Goal: Task Accomplishment & Management: Use online tool/utility

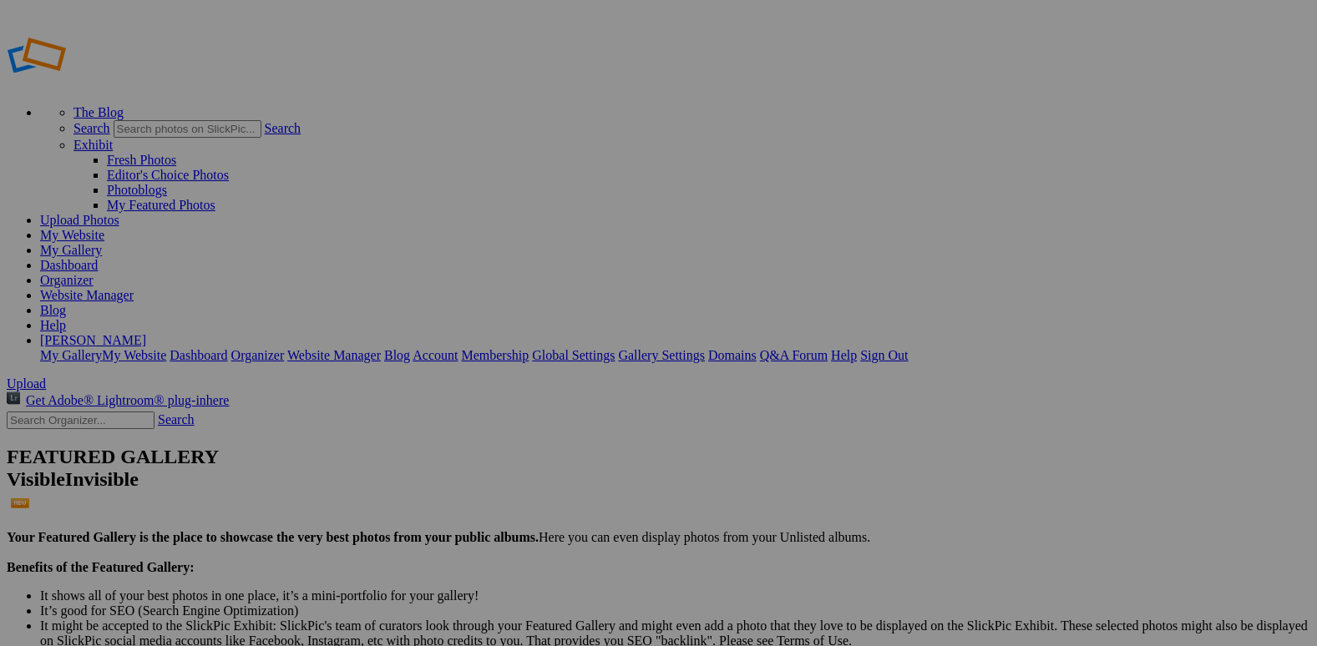
drag, startPoint x: 856, startPoint y: 205, endPoint x: 850, endPoint y: 181, distance: 24.9
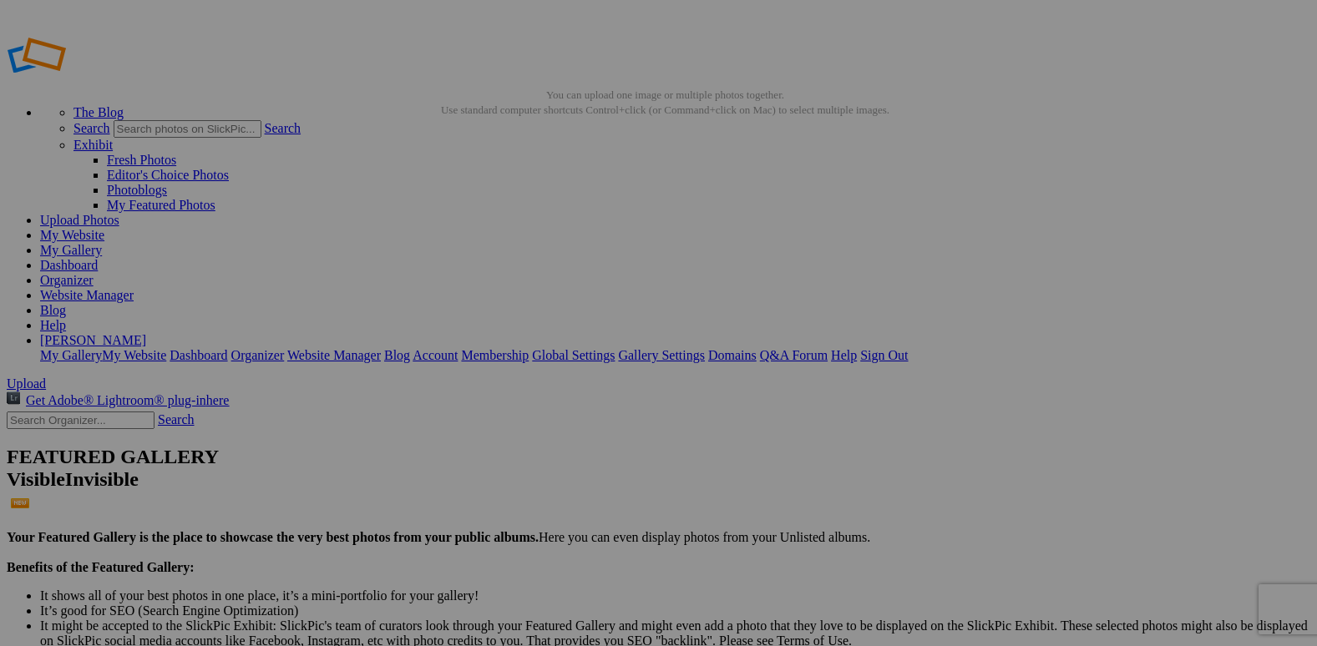
click at [548, 441] on span "Yes" at bounding box center [538, 448] width 19 height 14
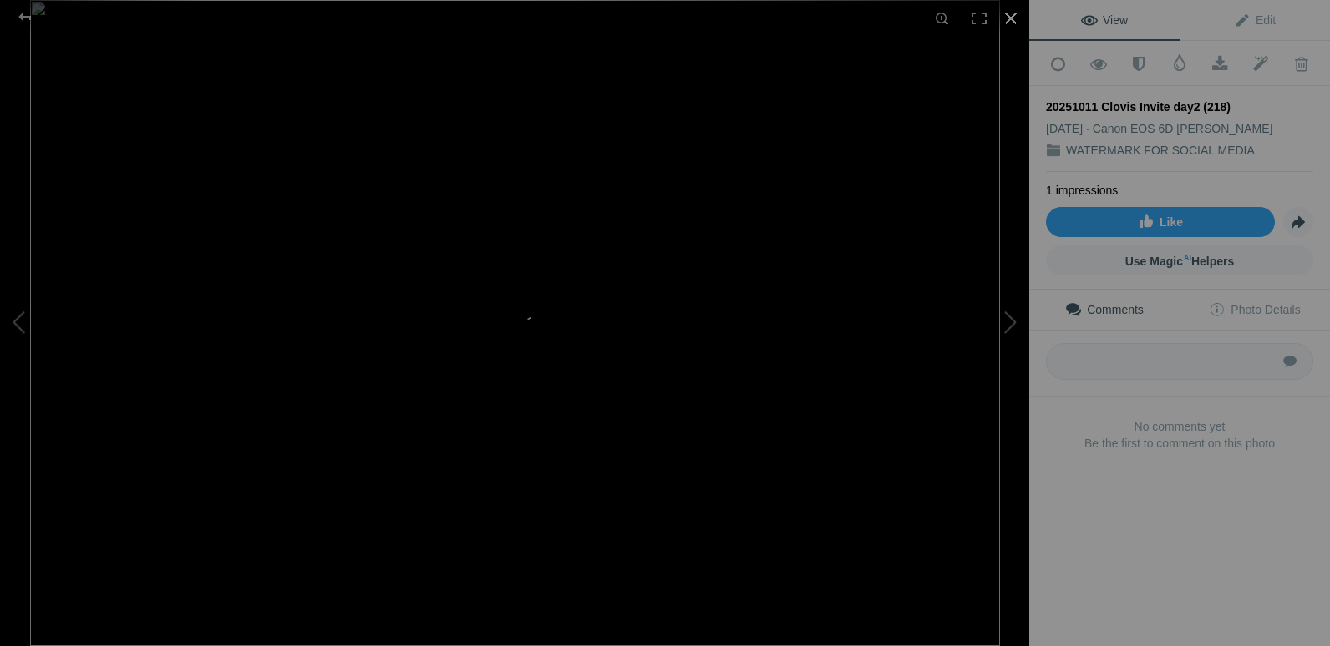
click at [1006, 13] on div at bounding box center [1010, 18] width 37 height 37
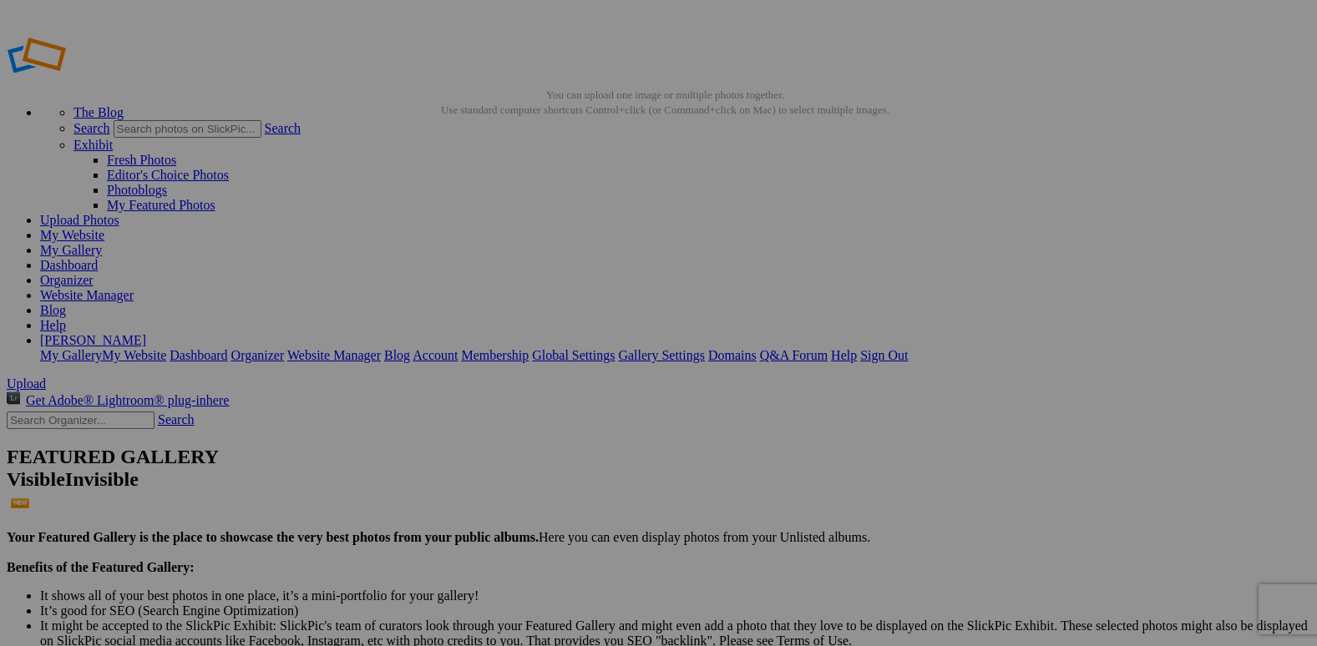
click at [94, 273] on link "Organizer" at bounding box center [66, 280] width 53 height 14
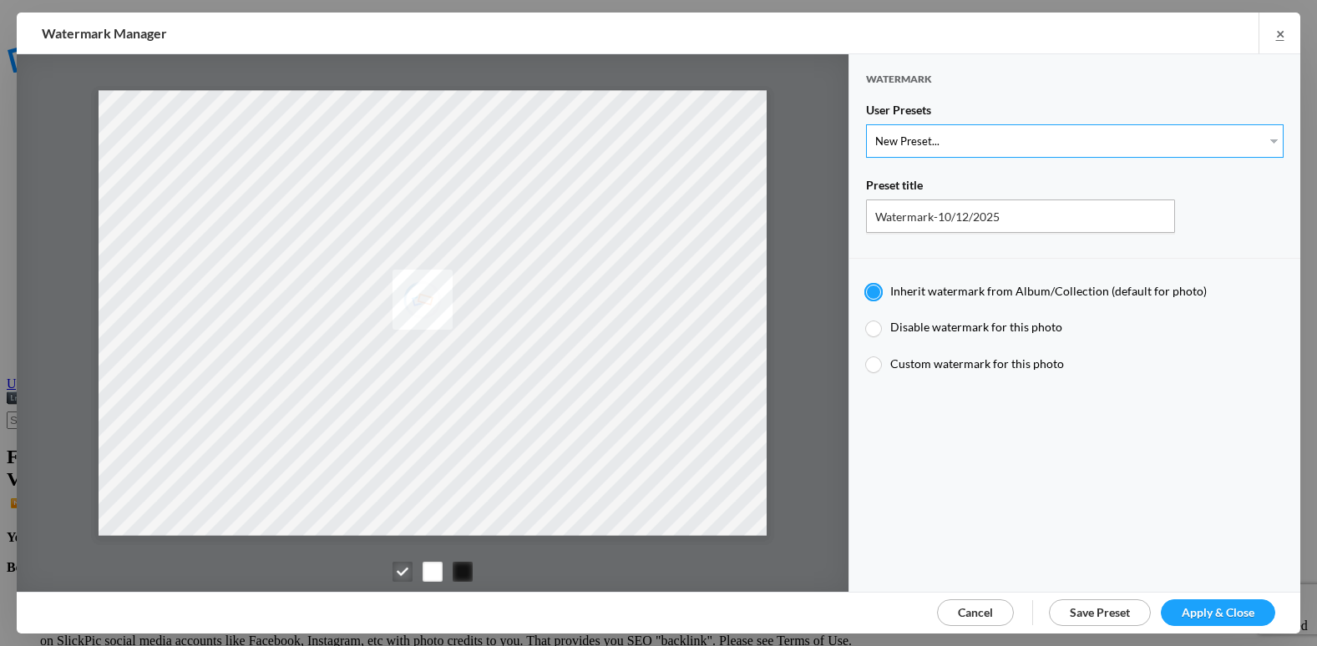
click at [1000, 139] on select "New Preset... @etergen_sports lower @etergen_sports2 PRINT WATERMARK LOWER" at bounding box center [1075, 140] width 418 height 33
select select "2: Object"
click at [866, 124] on select "New Preset... @etergen_sports lower @etergen_sports2 PRINT WATERMARK LOWER" at bounding box center [1075, 140] width 418 height 33
type input "@etergen_sports2"
radio input "false"
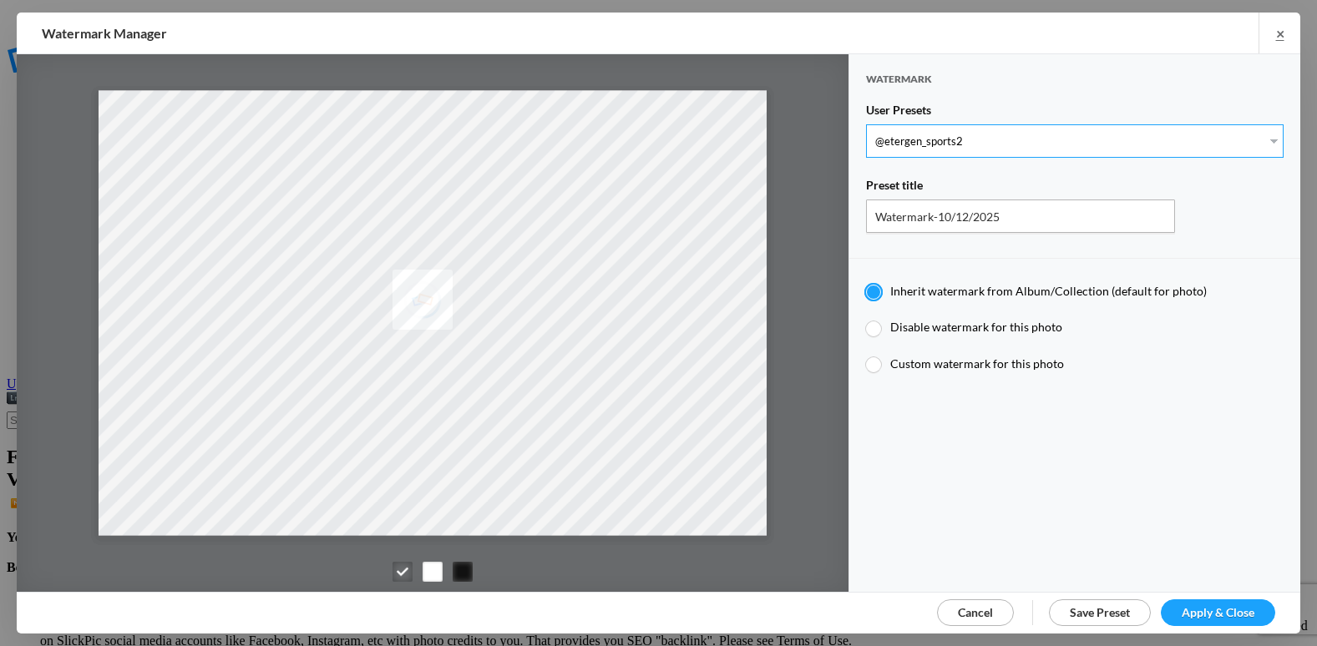
radio input "true"
type input "@etergen_sports"
type input "0.5"
type input "128"
radio input "true"
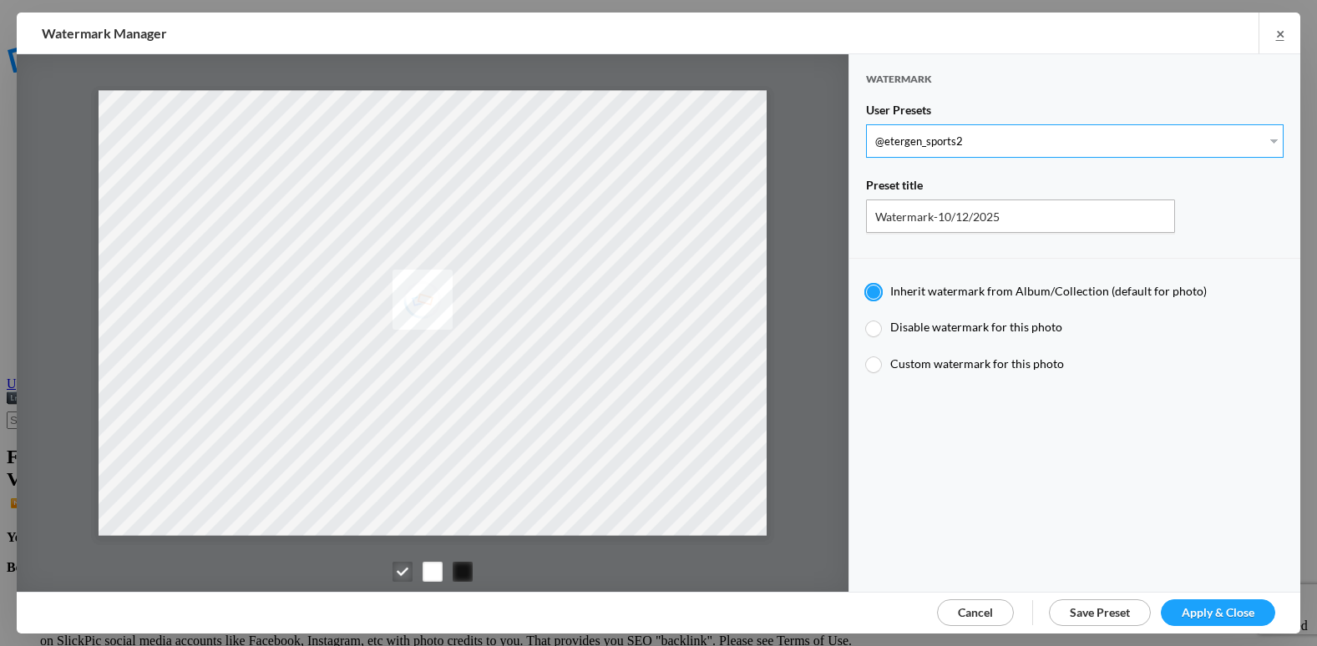
type input "0"
type input "20"
radio input "false"
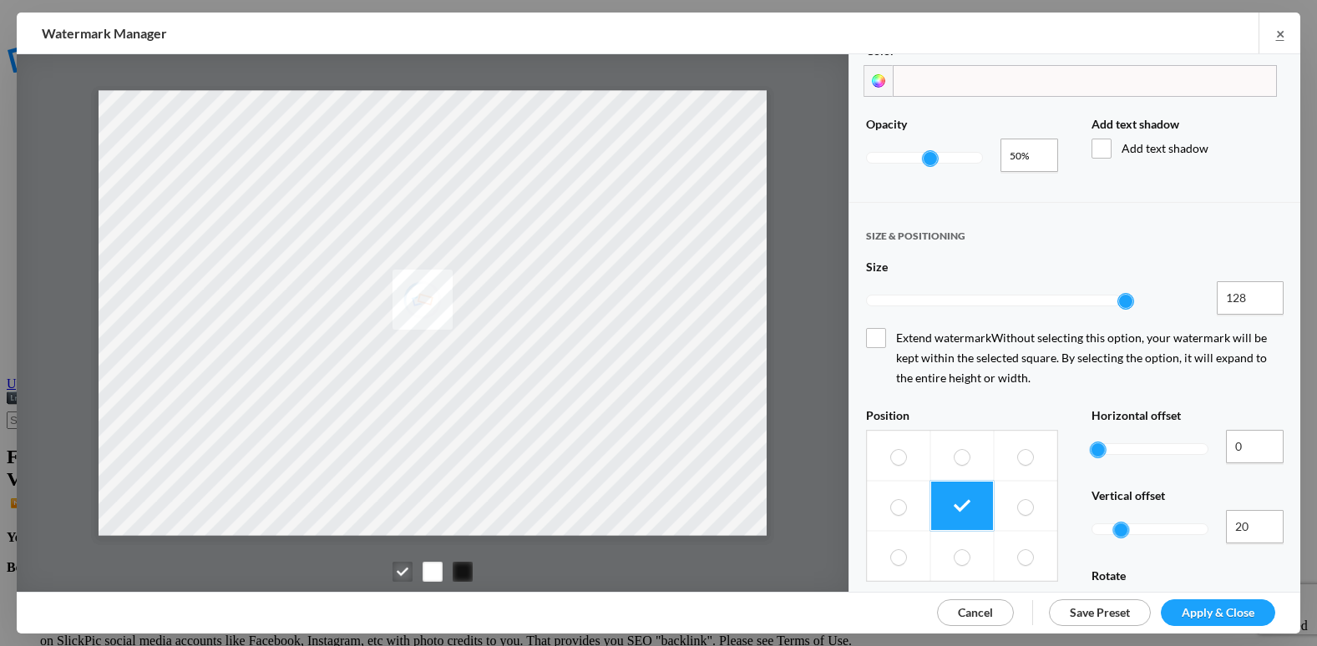
scroll to position [668, 0]
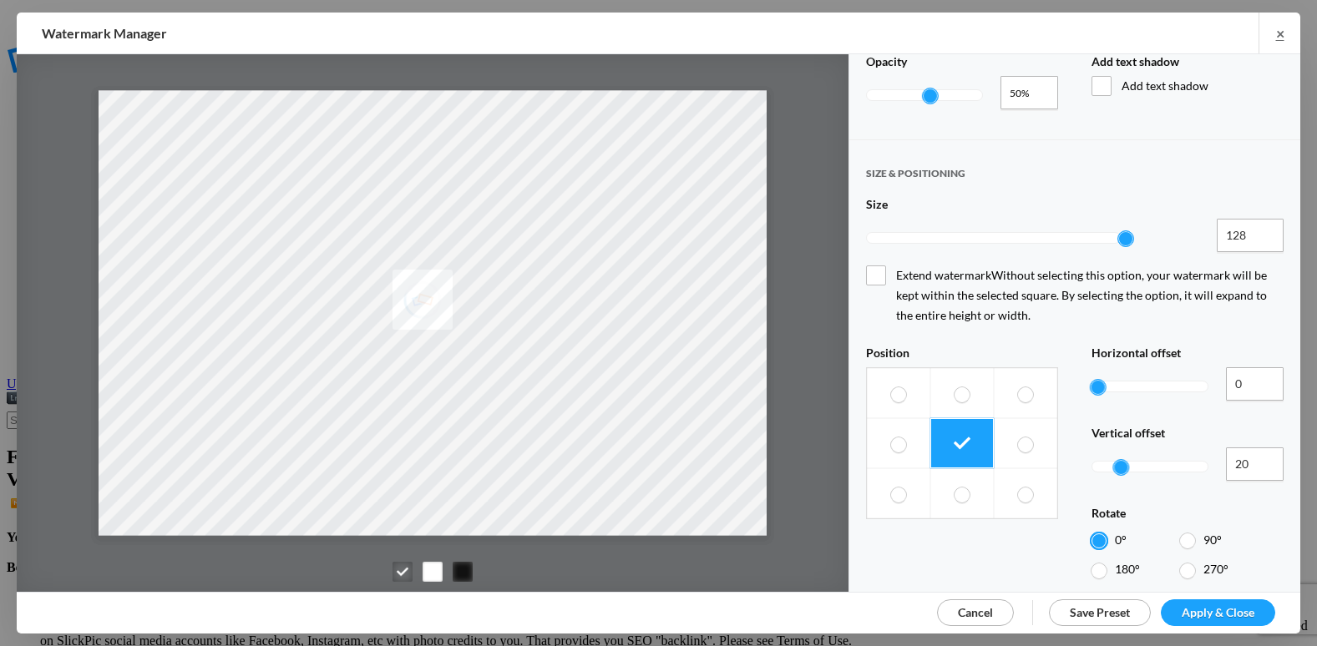
click at [1027, 469] on label at bounding box center [1025, 494] width 63 height 50
click at [1018, 486] on input "radio" at bounding box center [1017, 486] width 1 height 1
radio input "true"
type input "34"
drag, startPoint x: 1096, startPoint y: 324, endPoint x: 1133, endPoint y: 335, distance: 39.1
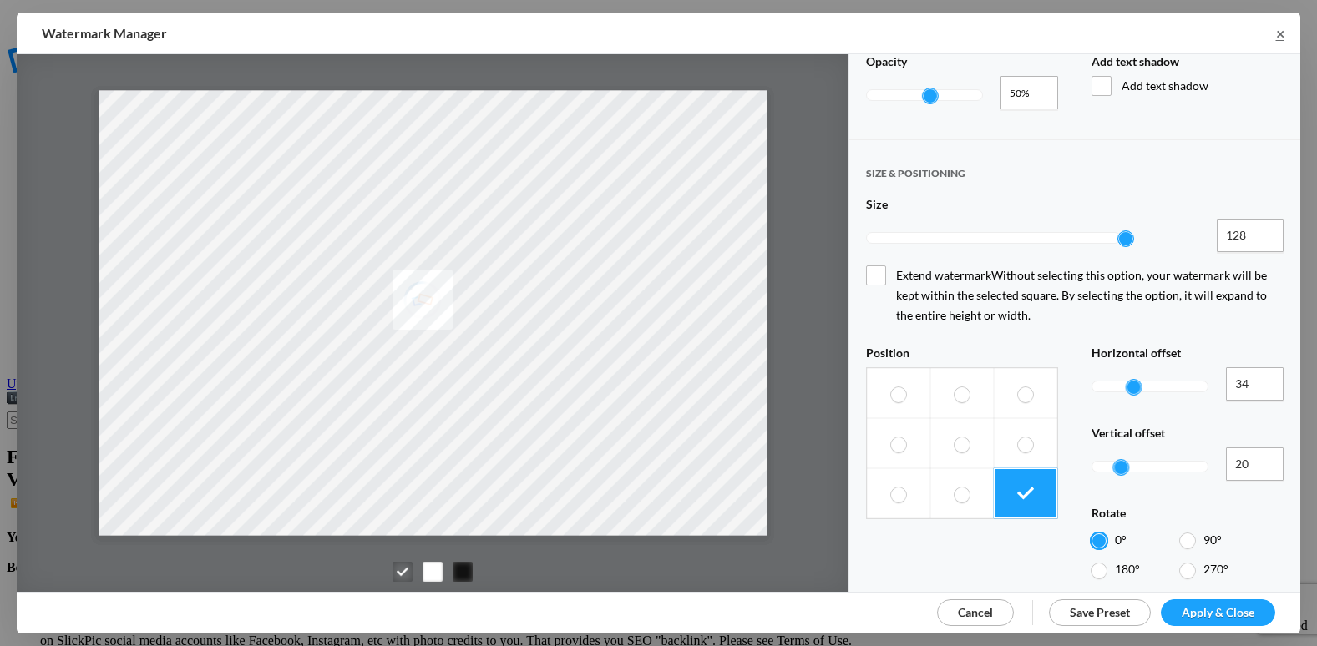
click at [1133, 367] on div at bounding box center [1150, 386] width 117 height 38
drag, startPoint x: 1119, startPoint y: 404, endPoint x: 1142, endPoint y: 408, distance: 22.9
click at [1145, 448] on div at bounding box center [1150, 467] width 117 height 38
type input "43"
click at [1038, 80] on input "0.52" at bounding box center [1030, 92] width 58 height 33
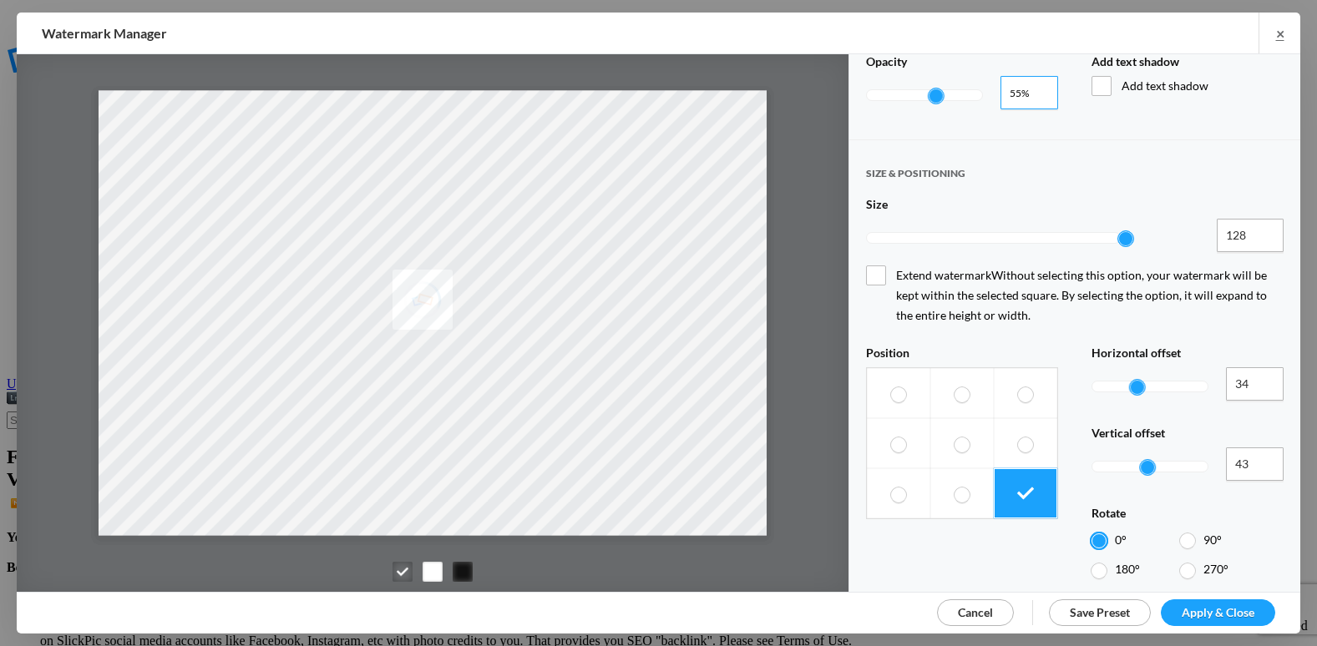
click at [1038, 80] on input "0.59" at bounding box center [1030, 92] width 58 height 33
type input "0.6"
click at [1038, 80] on input "0.6" at bounding box center [1030, 92] width 58 height 33
click at [1196, 622] on link "Apply & Close" at bounding box center [1218, 613] width 114 height 27
click at [1196, 612] on span "Apply & Close" at bounding box center [1218, 612] width 73 height 14
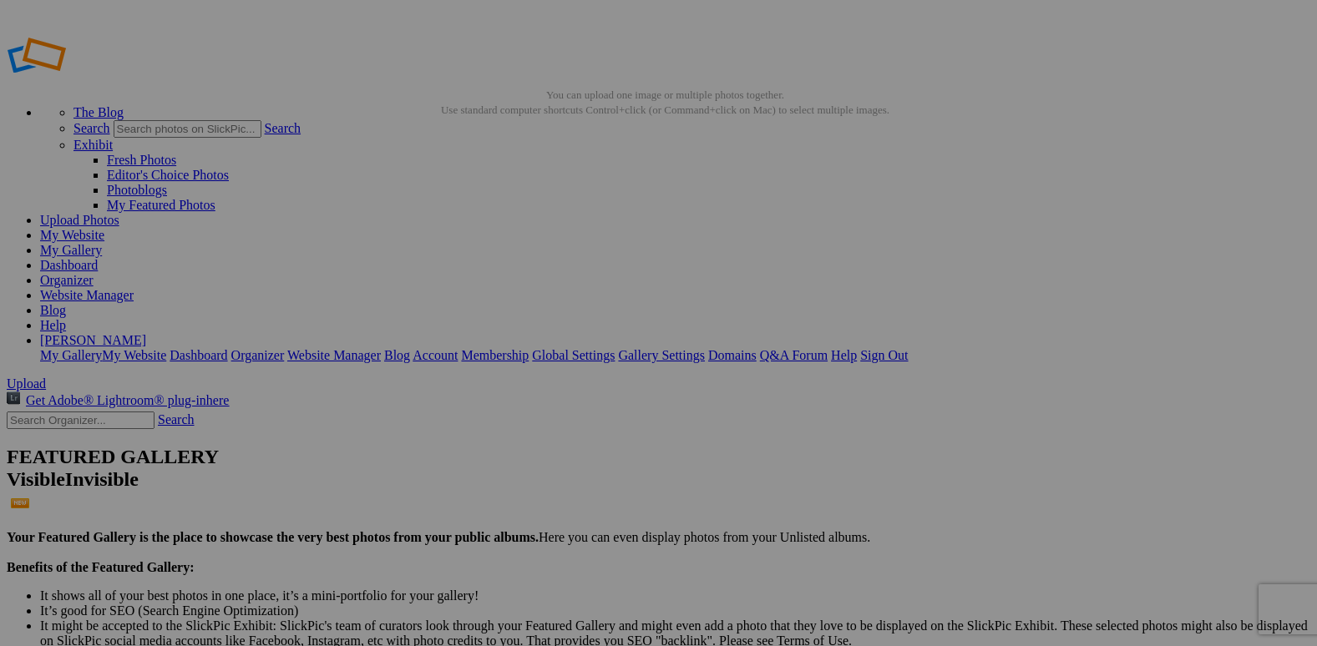
click at [548, 441] on span "Yes" at bounding box center [538, 448] width 19 height 14
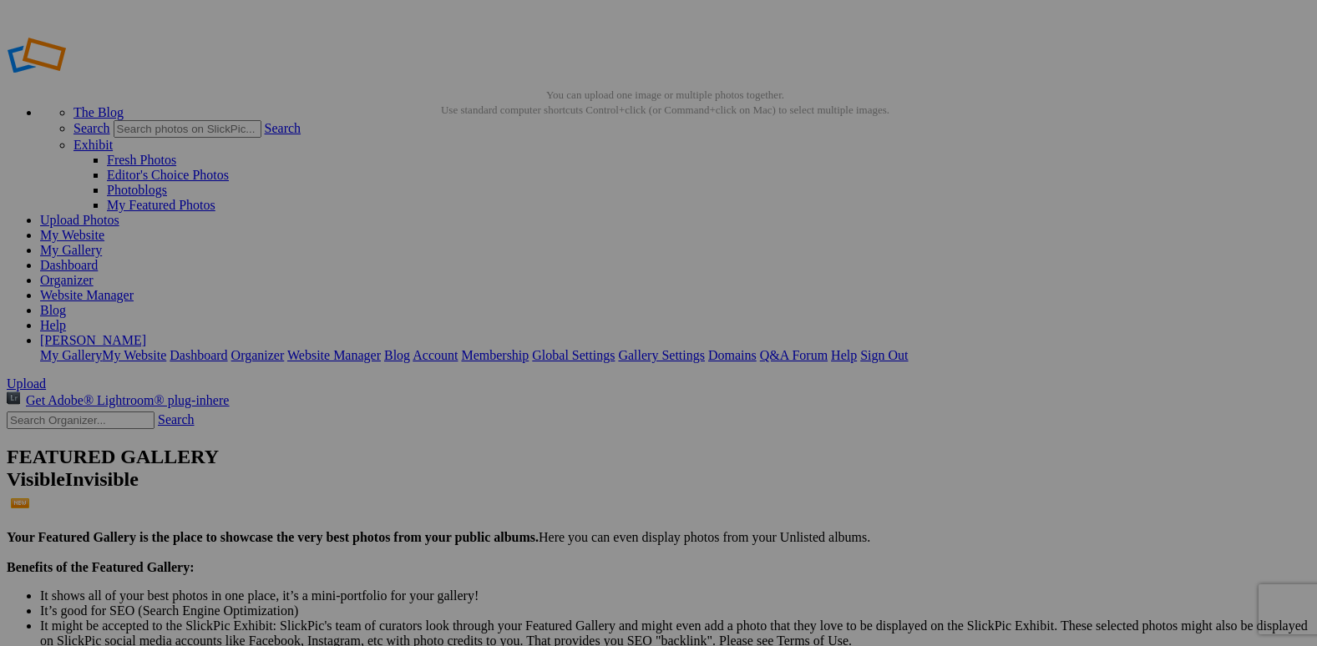
click at [548, 430] on span "Yes" at bounding box center [538, 433] width 19 height 14
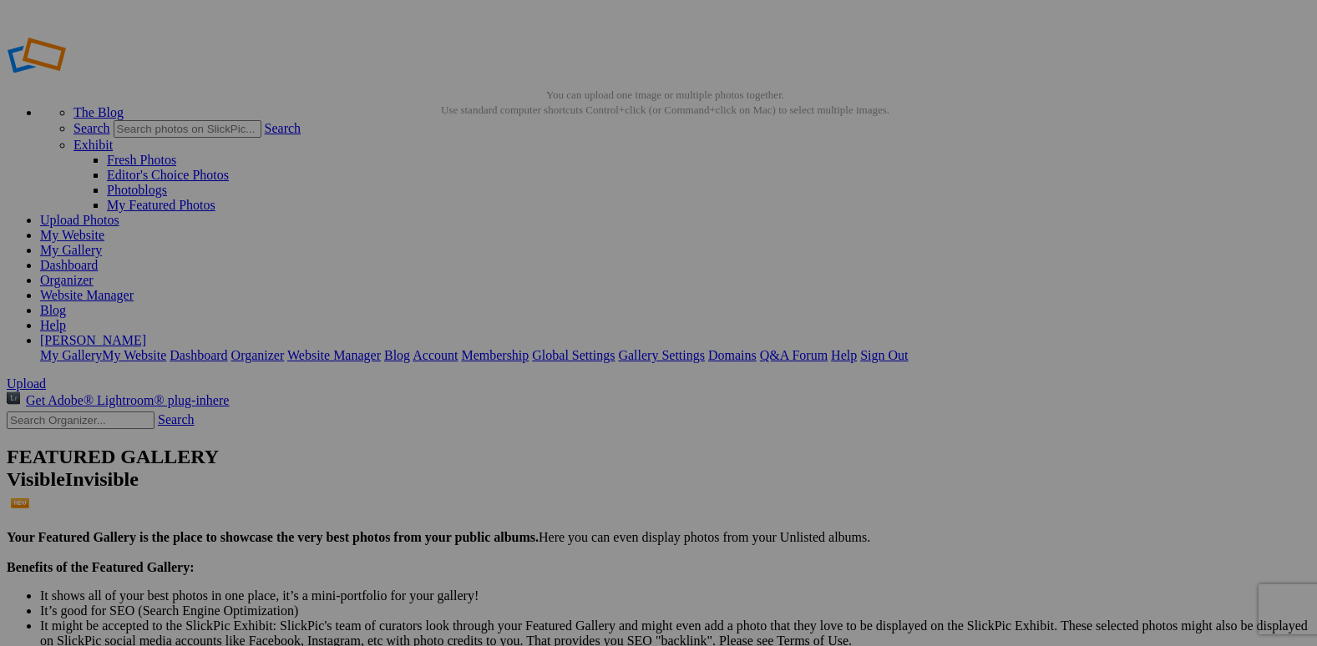
click at [548, 429] on span "Yes" at bounding box center [538, 433] width 19 height 14
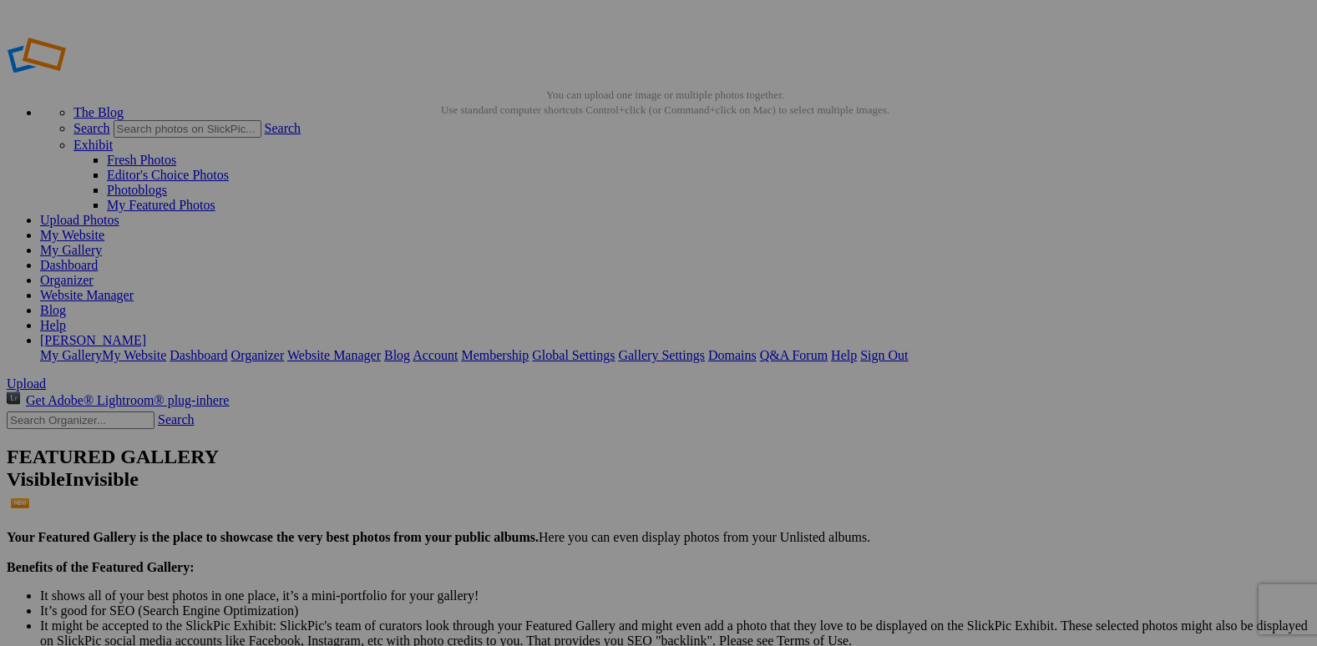
click at [548, 436] on link "Yes" at bounding box center [538, 433] width 19 height 14
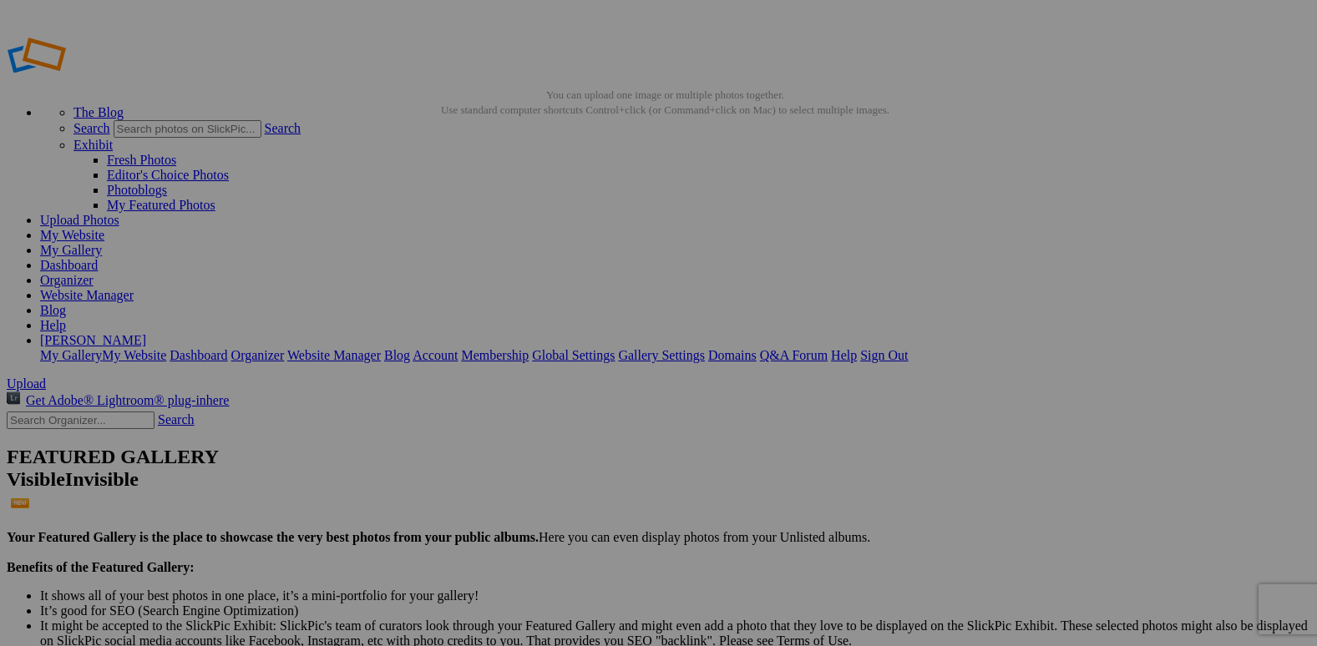
click at [548, 432] on link "Yes" at bounding box center [538, 433] width 19 height 14
drag, startPoint x: 1071, startPoint y: 259, endPoint x: 856, endPoint y: 225, distance: 217.3
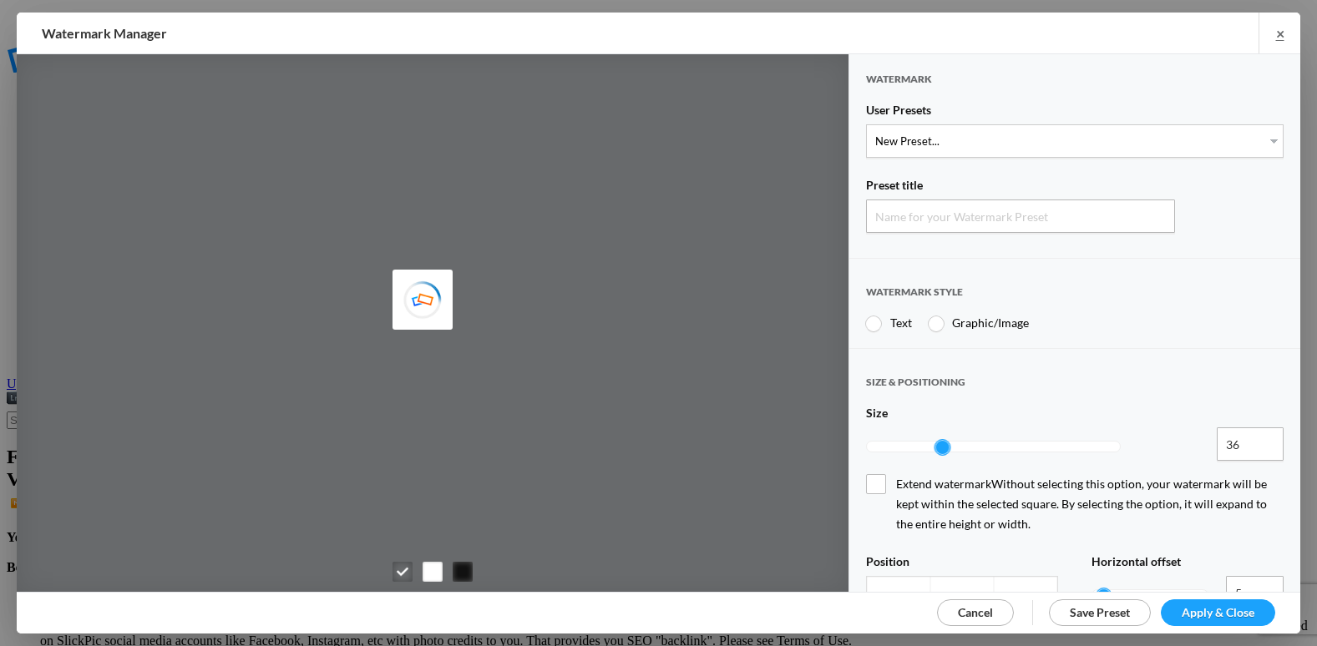
type input "Watermark-10/12/2025"
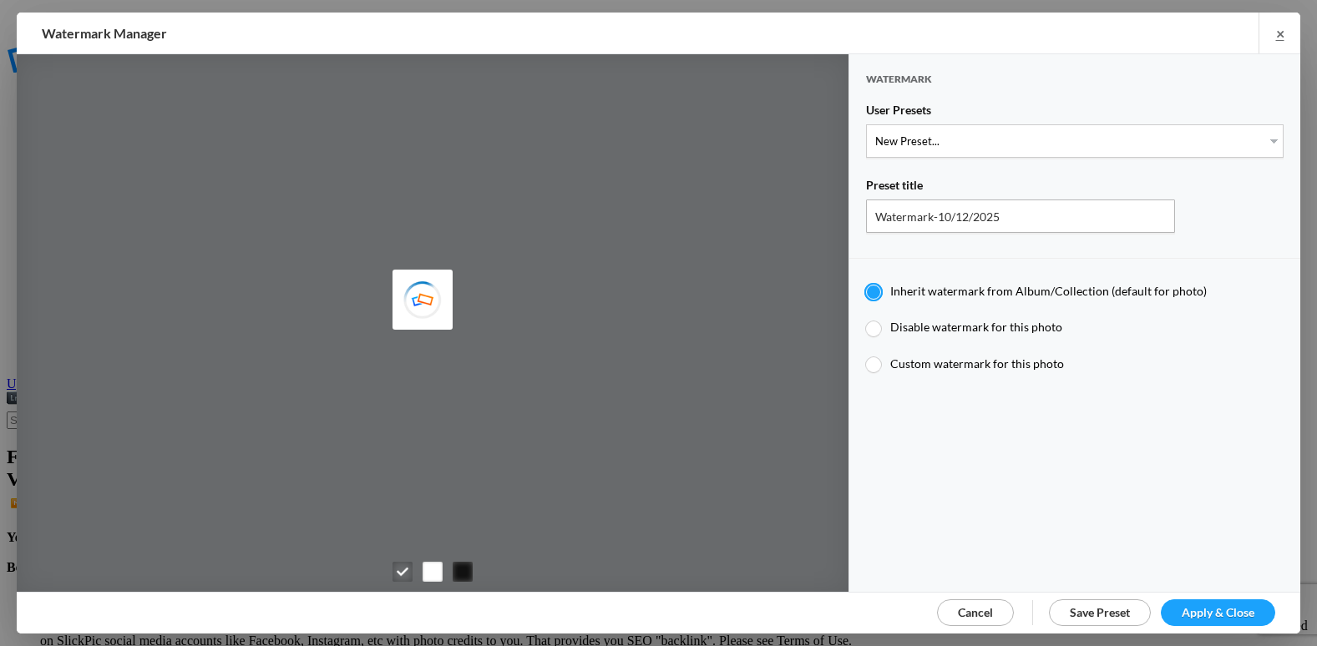
type input "etergensports"
click at [969, 135] on select "New Preset... @etergen_sports lower @etergen_sports2 PRINT WATERMARK LOWER" at bounding box center [1075, 140] width 418 height 33
select select "2: Object"
click at [866, 124] on select "New Preset... @etergen_sports lower @etergen_sports2 PRINT WATERMARK LOWER" at bounding box center [1075, 140] width 418 height 33
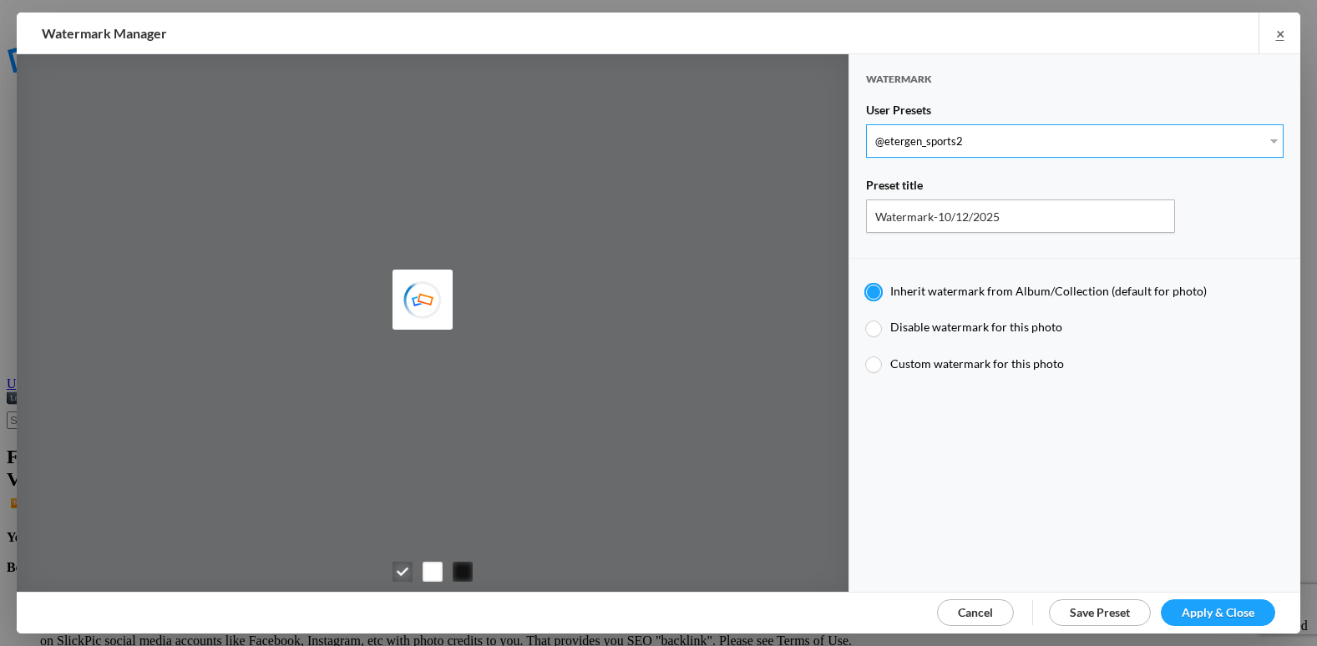
select select
type input "@etergen_sports2"
type input "@etergen_sports"
type input "0.5"
type input "128"
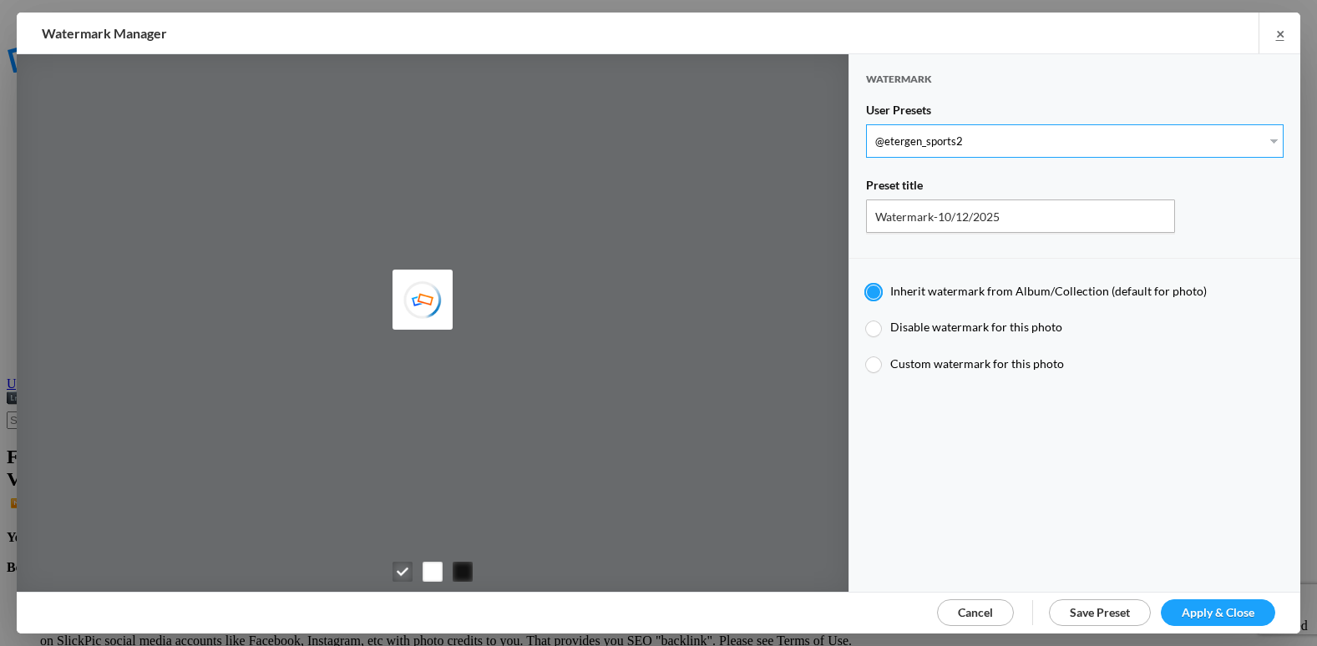
radio input "false"
type input "0"
type input "20"
type input "@etergen_sports2"
type input "@etergen_sports"
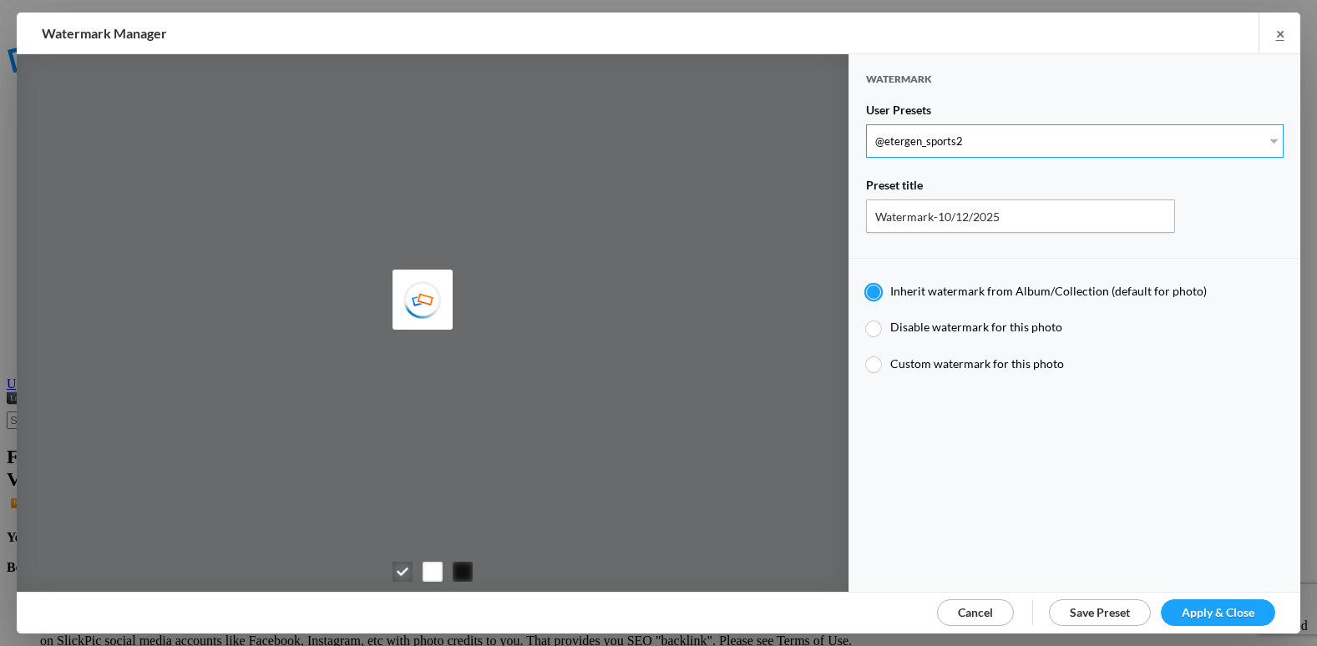
type input "0.5"
type input "128"
radio input "true"
type input "0"
type input "20"
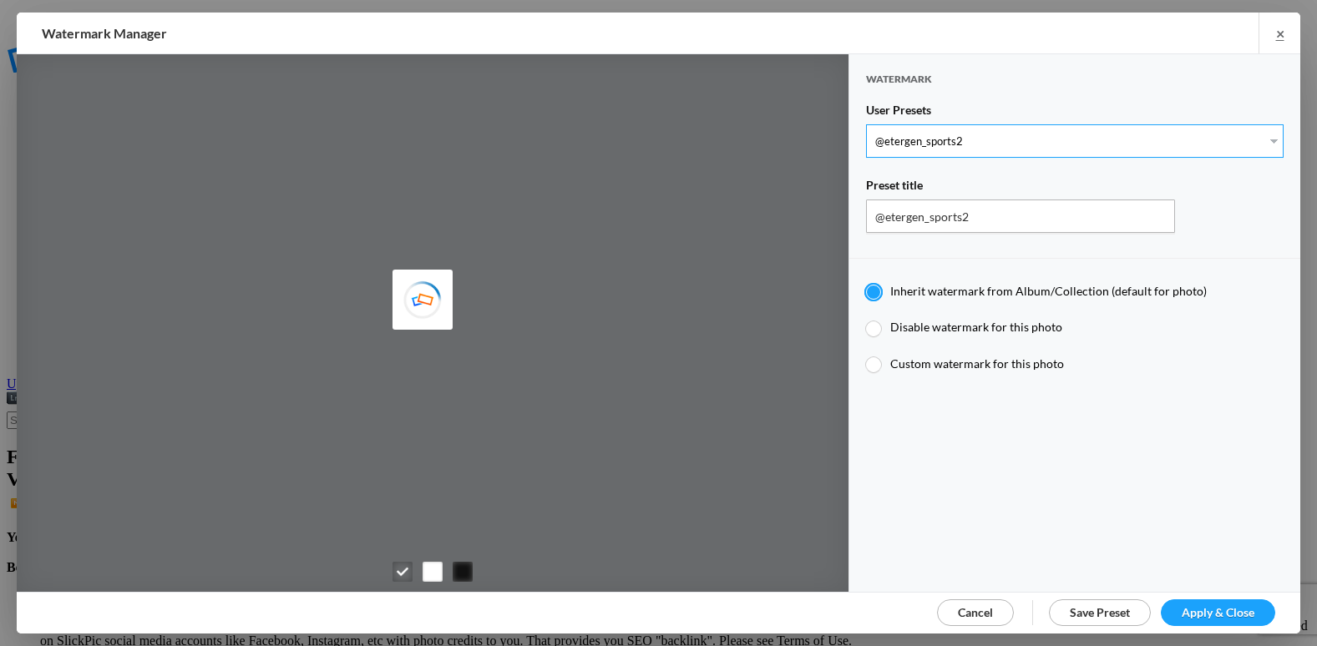
radio input "false"
radio input "true"
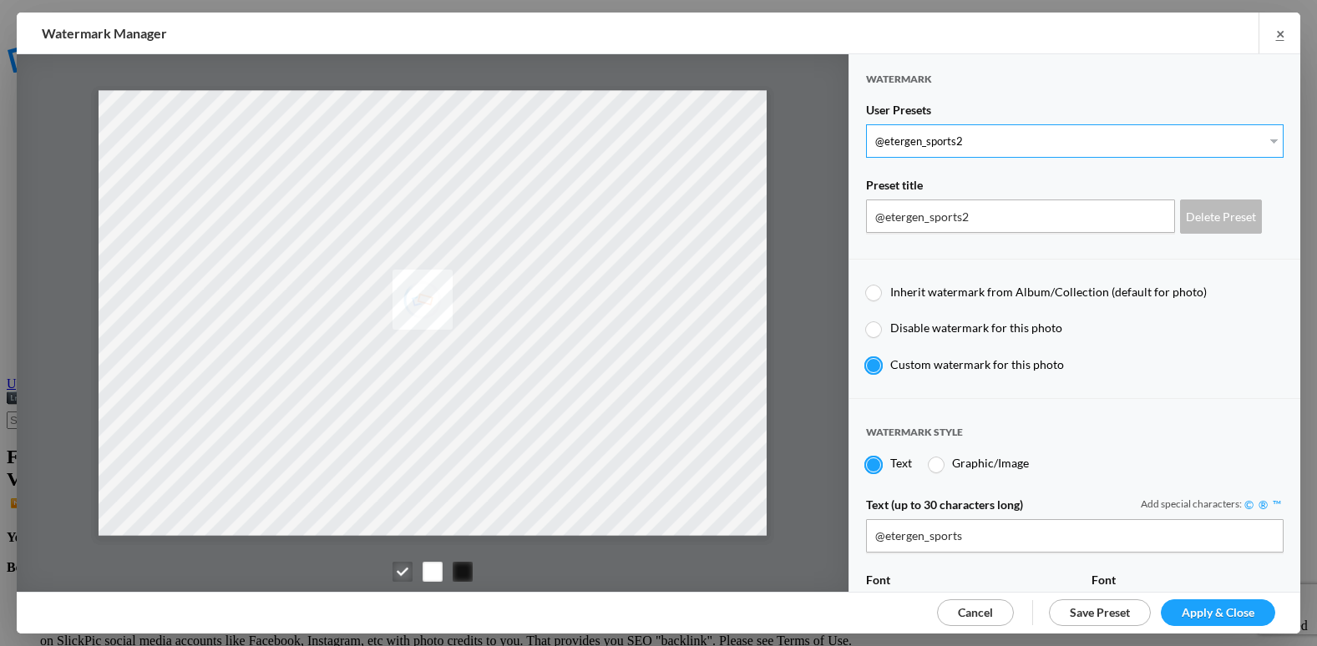
scroll to position [334, 0]
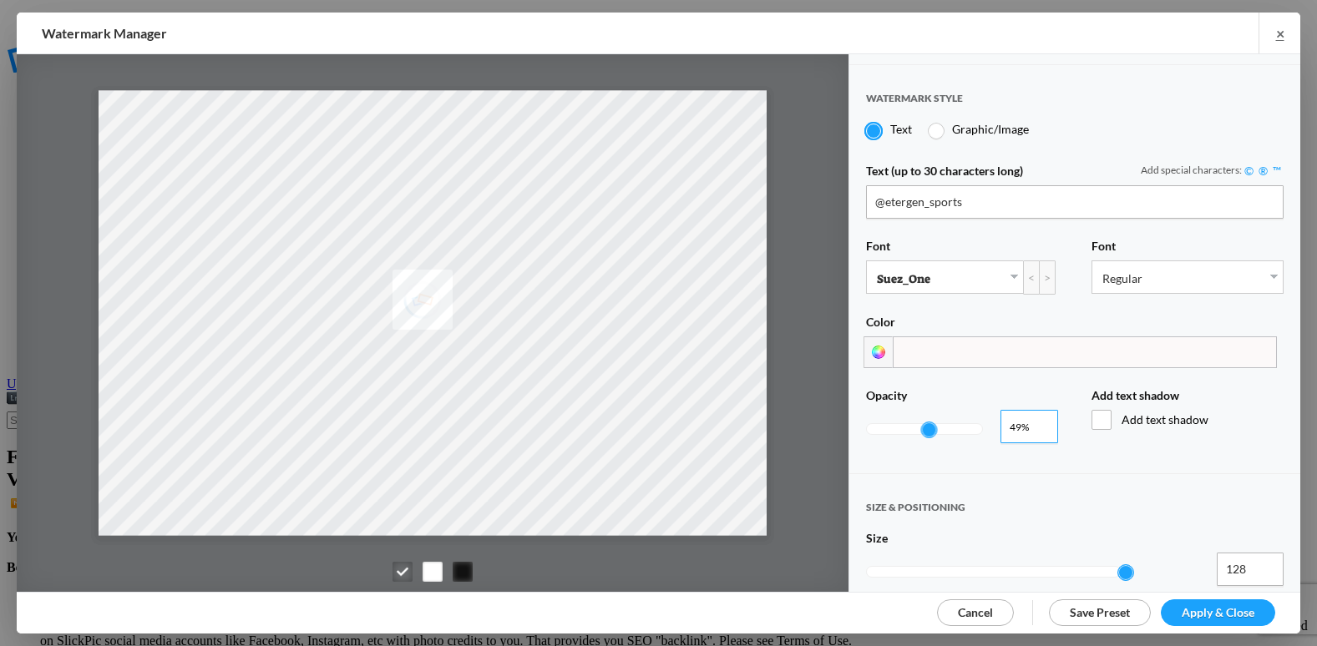
type input "0.47"
click at [1037, 424] on input "0.47" at bounding box center [1030, 426] width 58 height 33
type input "0.47"
click at [1037, 424] on input "0.46" at bounding box center [1030, 426] width 58 height 33
type input "0.45"
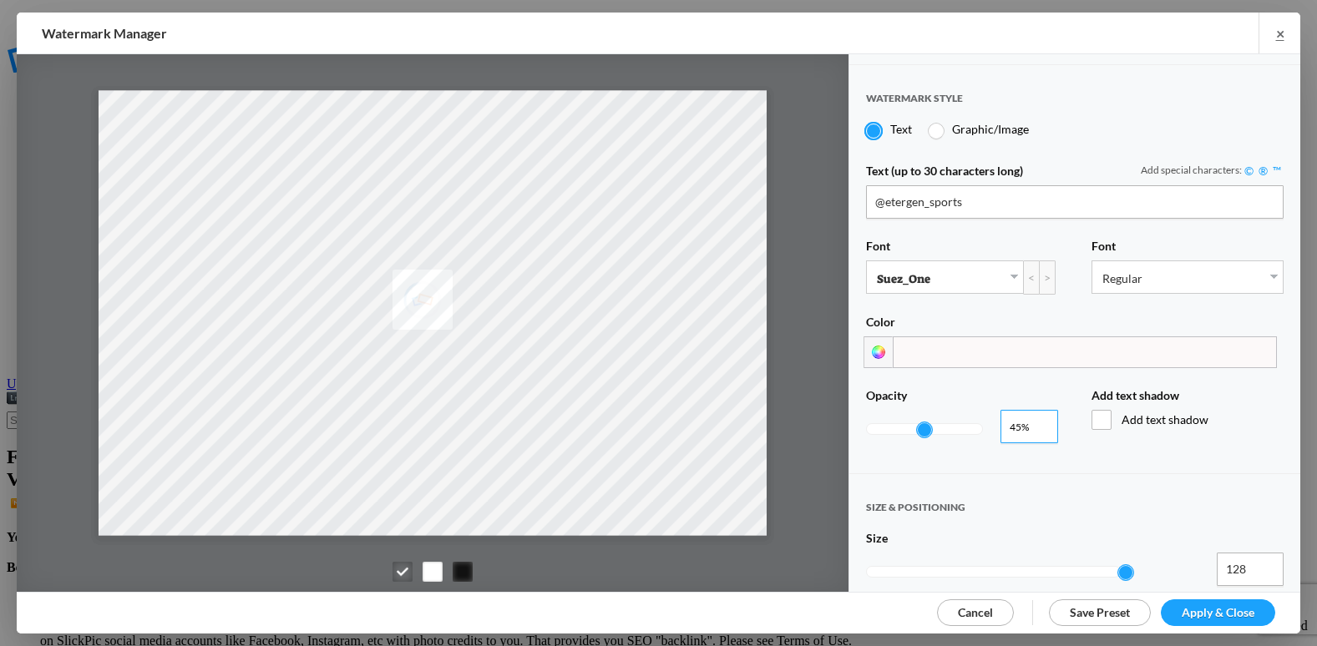
click at [1037, 424] on input "0.45" at bounding box center [1030, 426] width 58 height 33
type input "0.45"
type input "0.39"
click at [1037, 424] on input "0.39" at bounding box center [1030, 426] width 58 height 33
type input "0.39"
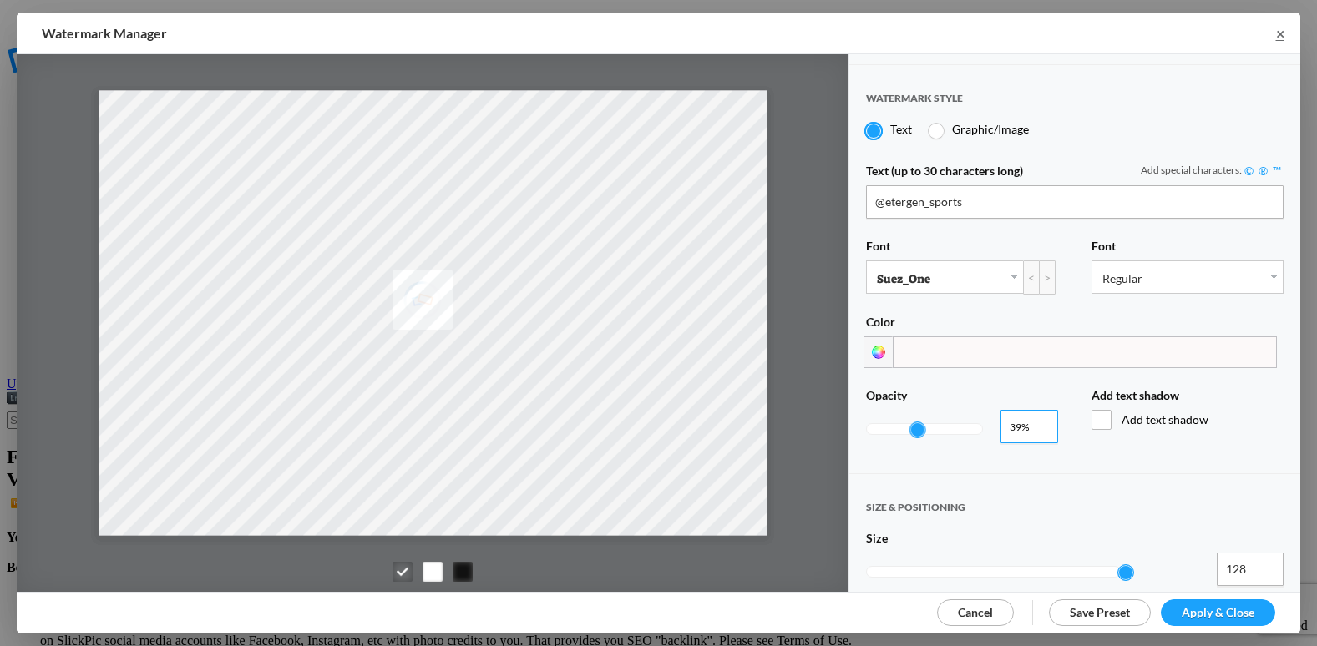
click at [1037, 424] on input "0.38" at bounding box center [1030, 426] width 58 height 33
click at [1037, 424] on input "0.37" at bounding box center [1030, 426] width 58 height 33
click at [1037, 424] on input "0.36" at bounding box center [1030, 426] width 58 height 33
type input "0.35"
type input "0.36"
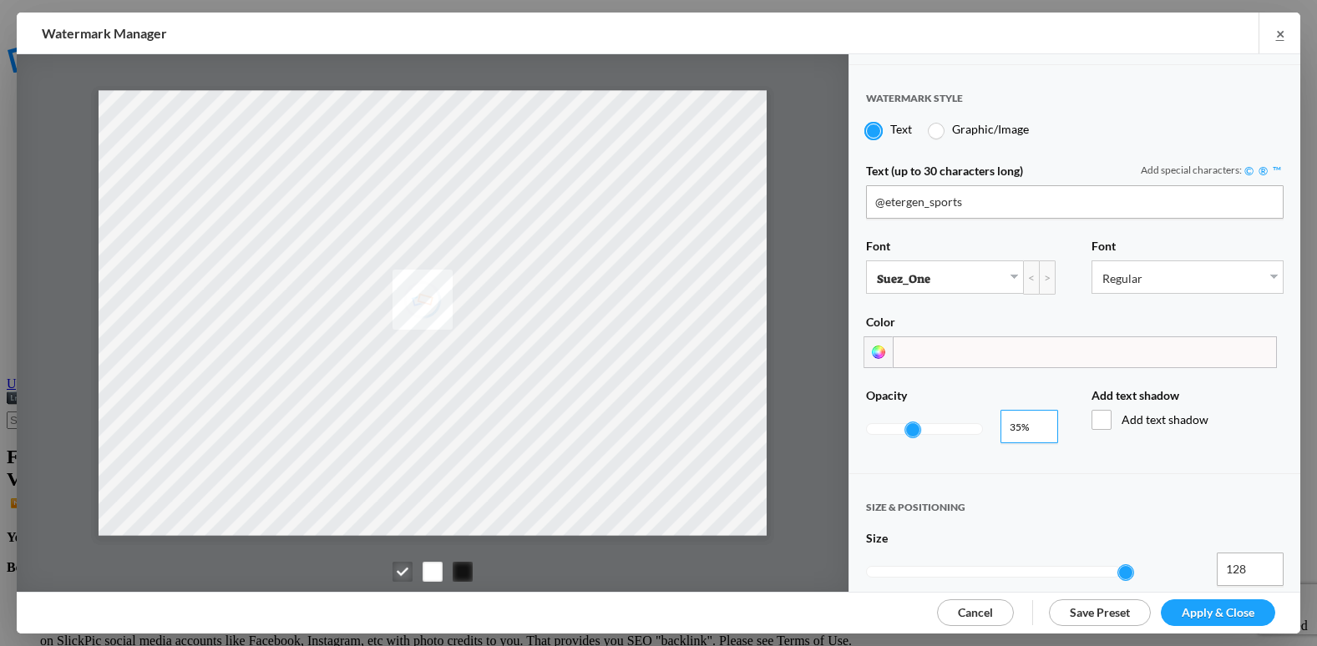
click at [1037, 424] on input "0.36" at bounding box center [1030, 426] width 58 height 33
type input "0.35"
click at [1037, 424] on input "0.35" at bounding box center [1030, 426] width 58 height 33
type input "0.35"
click at [1037, 424] on input "0.34" at bounding box center [1030, 426] width 58 height 33
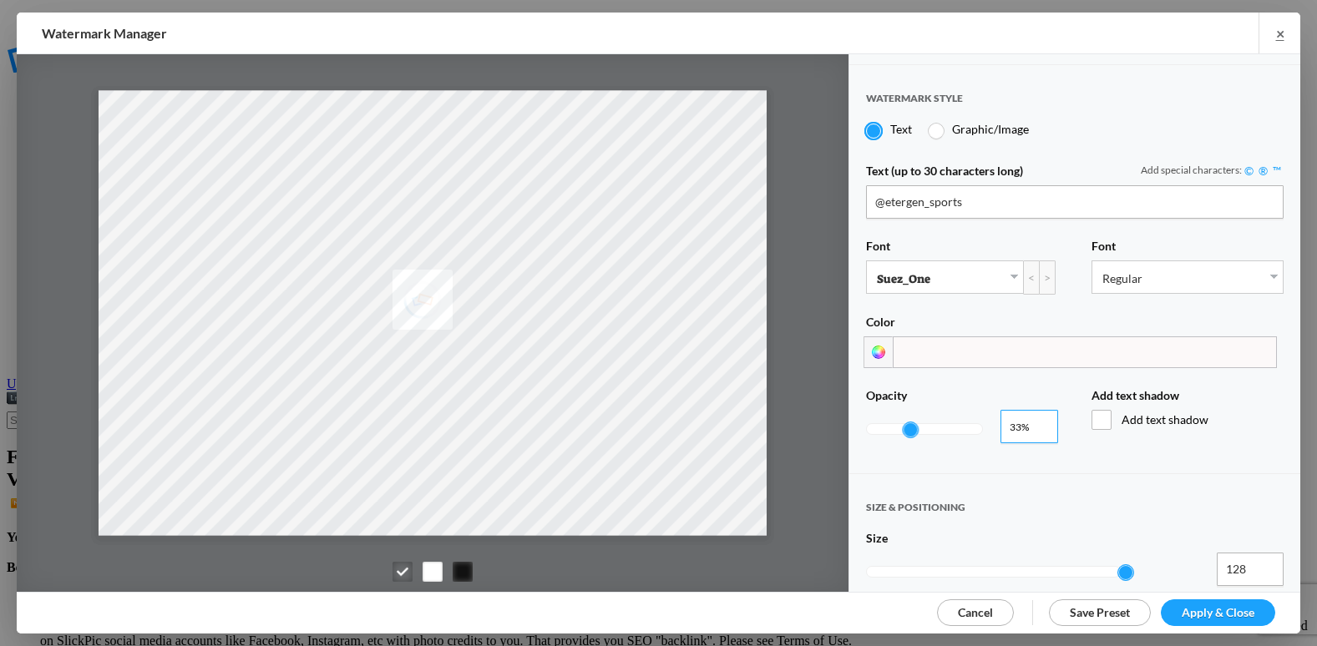
type input "0.33"
click at [1037, 424] on input "0.33" at bounding box center [1030, 426] width 58 height 33
type input "0.33"
click at [1037, 424] on input "0.32" at bounding box center [1030, 426] width 58 height 33
type input "0.31"
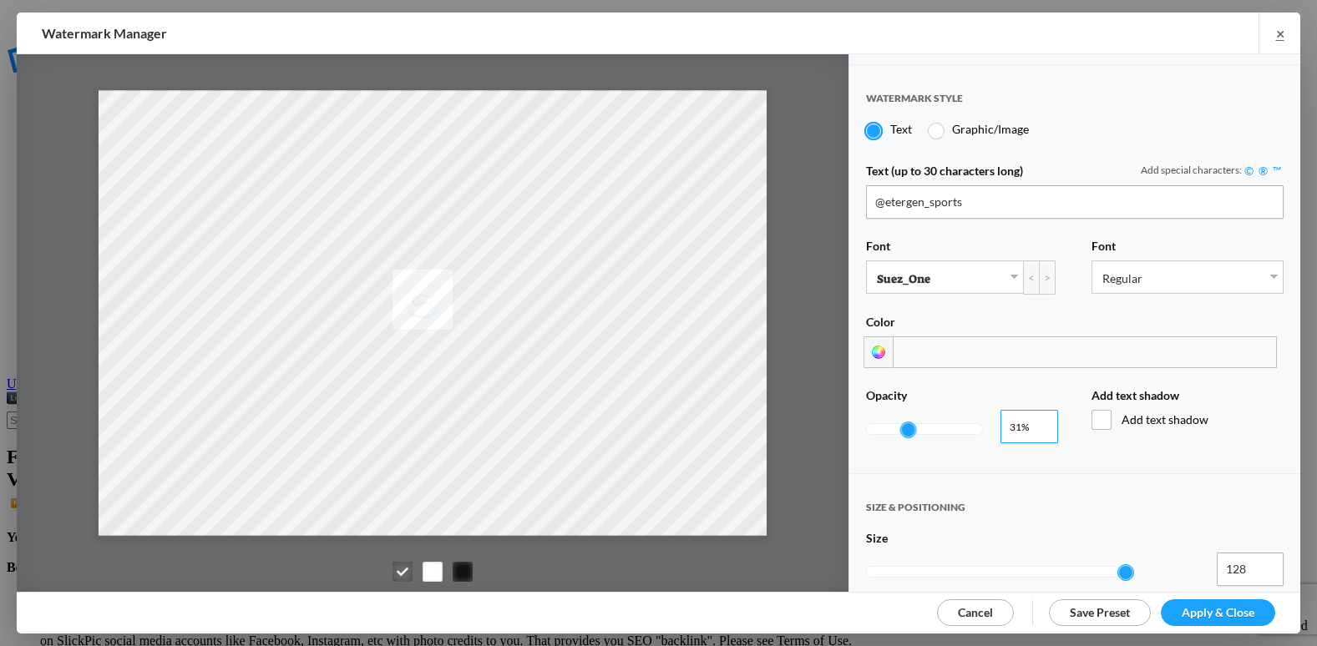
click at [1037, 424] on input "0.31" at bounding box center [1030, 426] width 58 height 33
type input "0.31"
type input "0.3"
click at [1037, 424] on input "0.3" at bounding box center [1030, 426] width 58 height 33
type input "0.3"
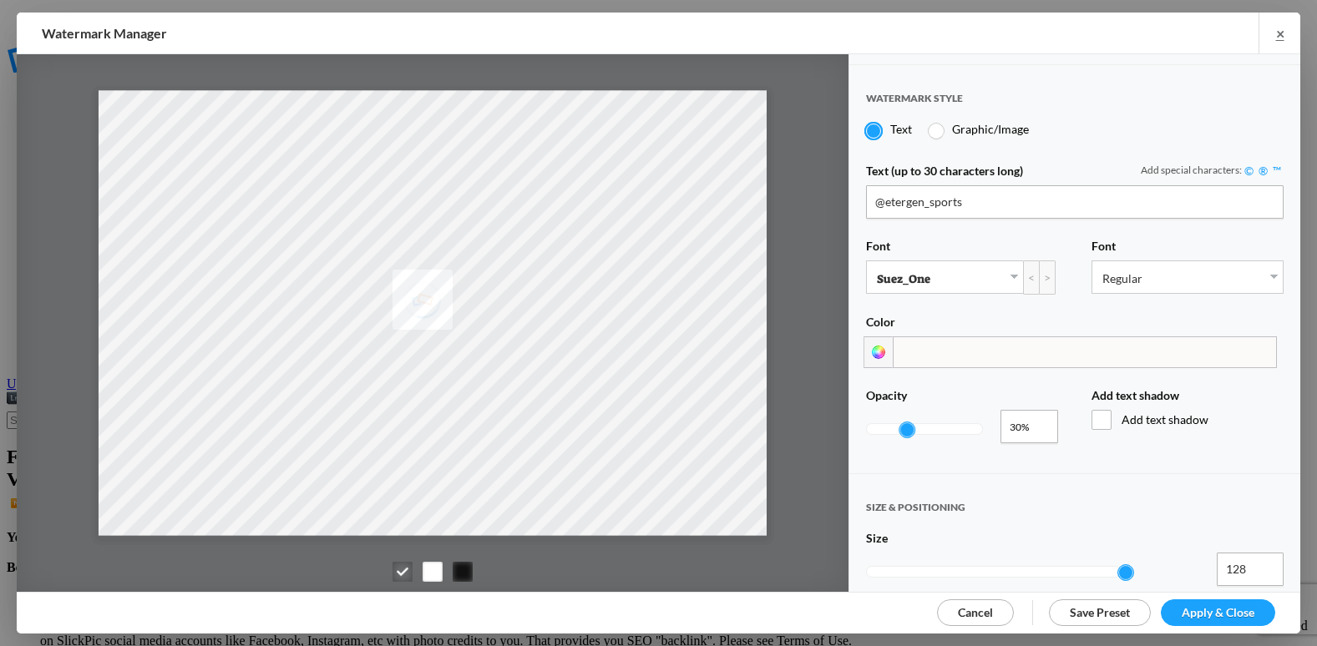
click at [1228, 603] on link "Apply & Close" at bounding box center [1218, 613] width 114 height 27
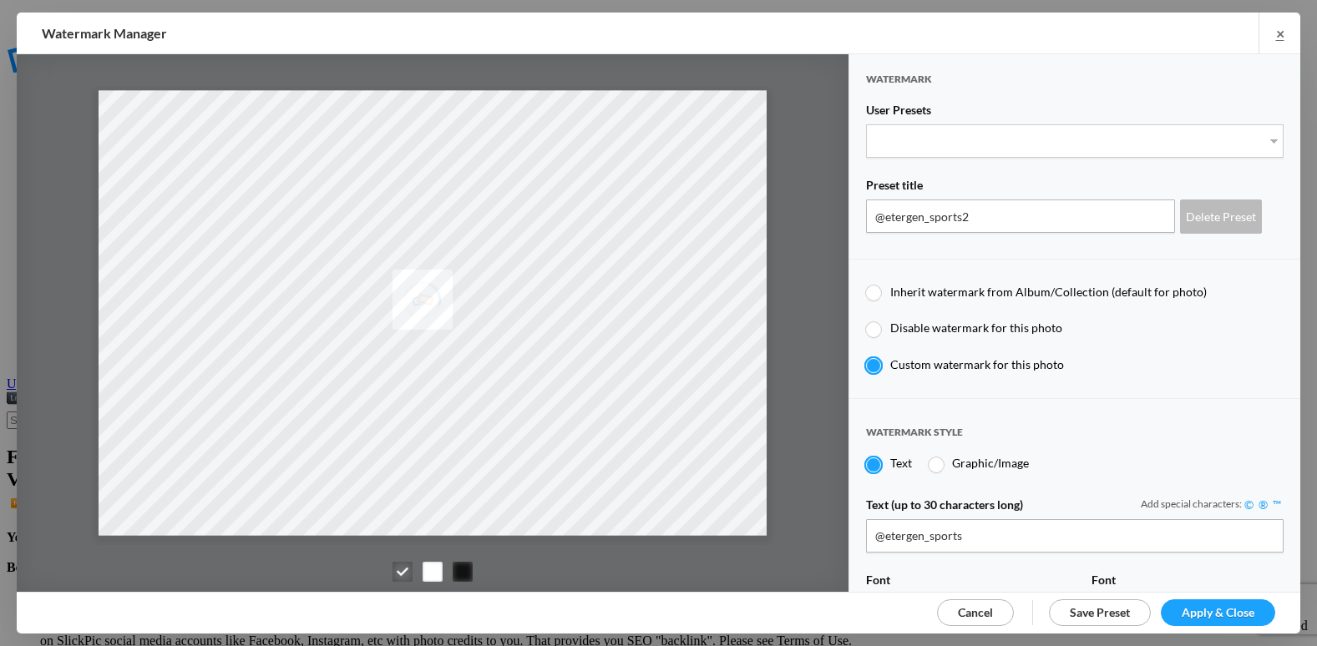
type input "etergensports"
type input "1"
type input "36"
type input "5"
